Goal: Task Accomplishment & Management: Use online tool/utility

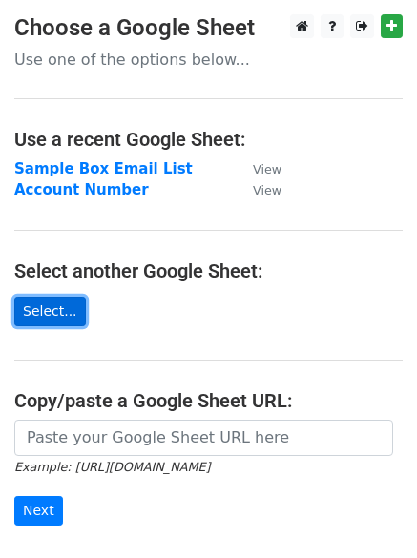
click at [68, 305] on link "Select..." at bounding box center [50, 312] width 72 height 30
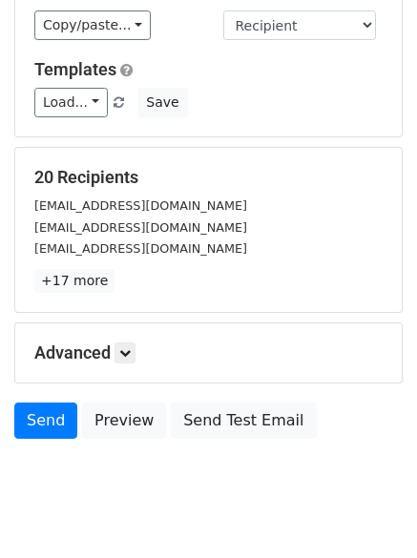
scroll to position [259, 0]
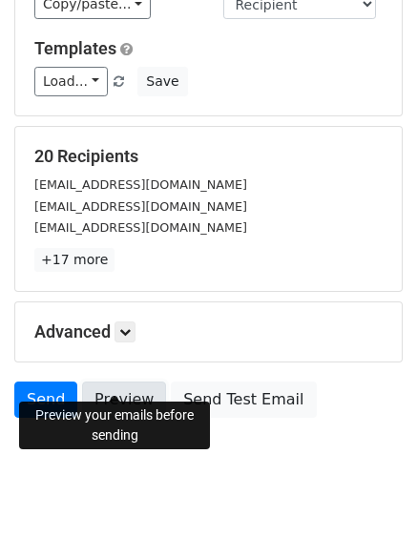
click at [142, 383] on link "Preview" at bounding box center [124, 400] width 84 height 36
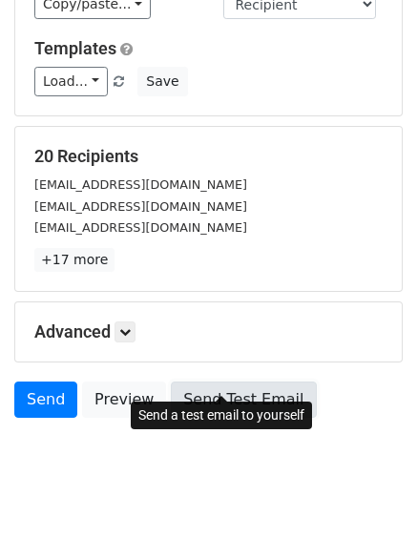
click at [280, 382] on link "Send Test Email" at bounding box center [243, 400] width 145 height 36
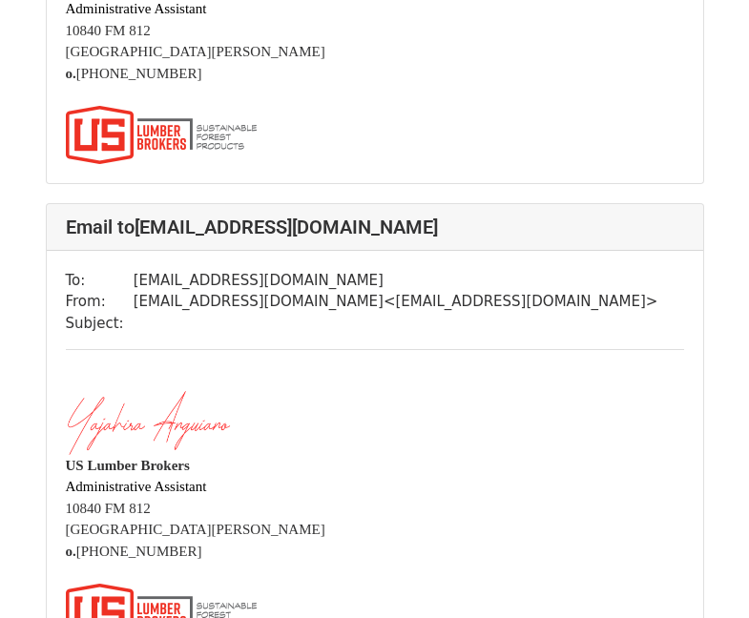
scroll to position [2385, 0]
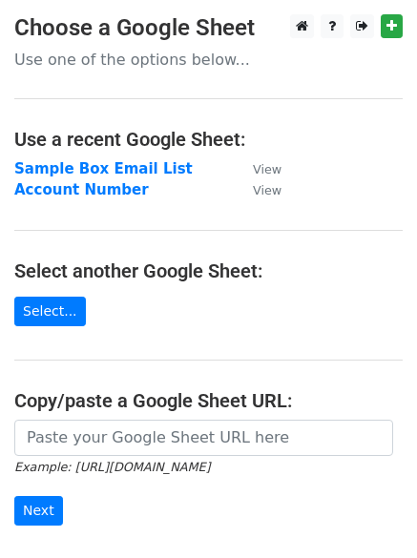
click at [38, 287] on main "Choose a Google Sheet Use one of the options below... Use a recent Google Sheet…" at bounding box center [208, 320] width 417 height 613
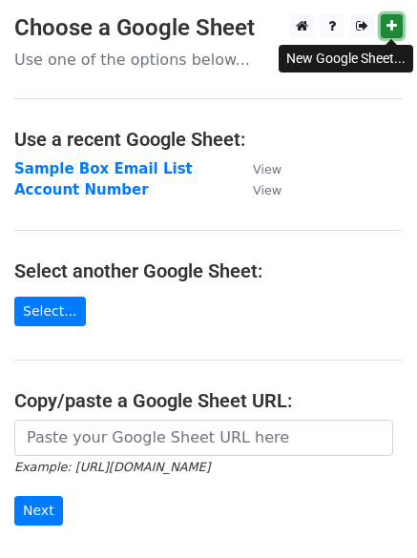
click at [394, 31] on icon at bounding box center [391, 25] width 10 height 13
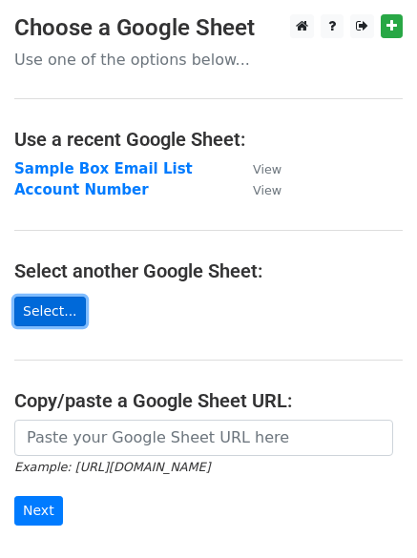
click at [63, 314] on link "Select..." at bounding box center [50, 312] width 72 height 30
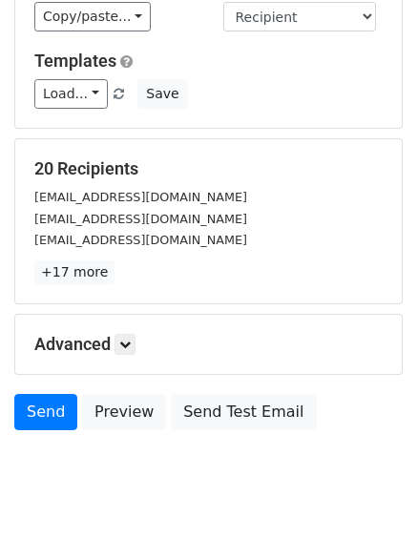
scroll to position [259, 0]
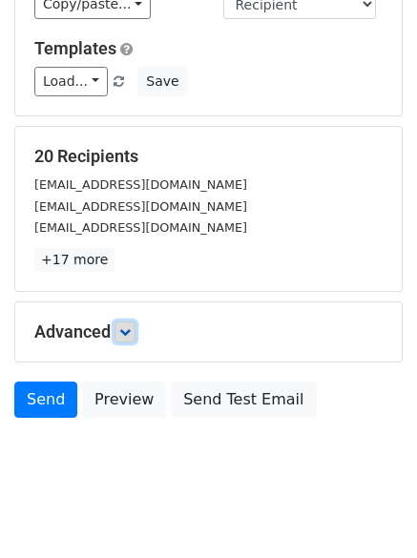
click at [131, 326] on icon at bounding box center [124, 331] width 11 height 11
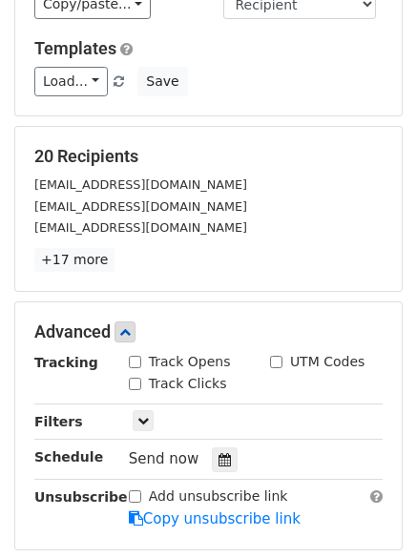
click at [132, 356] on input "Track Opens" at bounding box center [135, 362] width 12 height 12
click at [135, 356] on input "Track Opens" at bounding box center [135, 362] width 12 height 12
checkbox input "false"
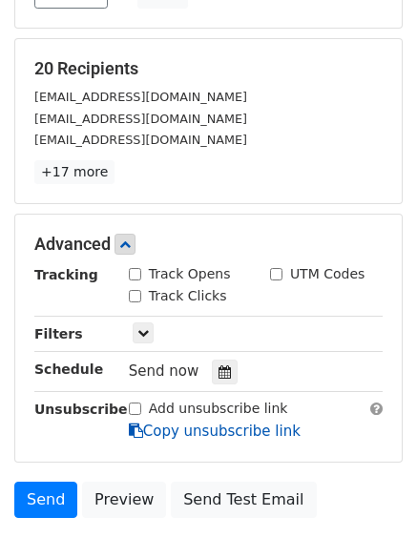
scroll to position [446, 0]
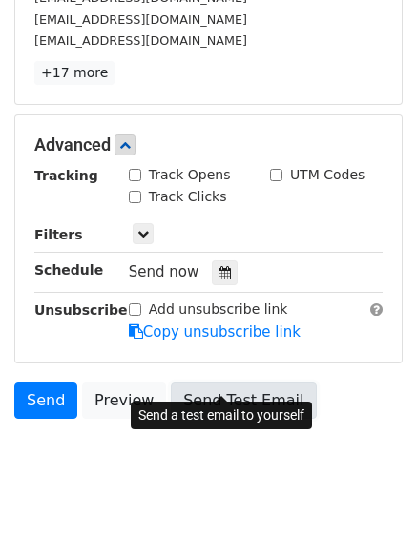
click at [178, 384] on link "Send Test Email" at bounding box center [243, 401] width 145 height 36
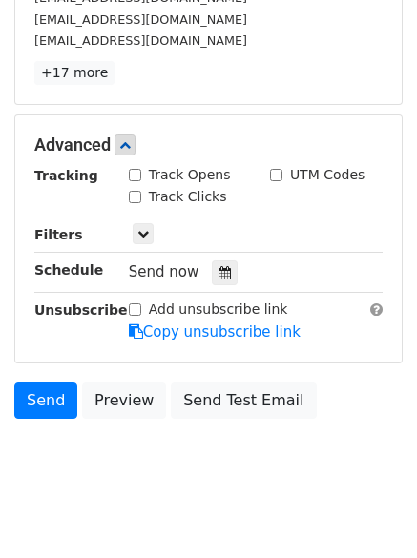
click at [207, 224] on div "Only include spreadsheet rows that match the following filters:" at bounding box center [255, 235] width 282 height 22
